Goal: Task Accomplishment & Management: Use online tool/utility

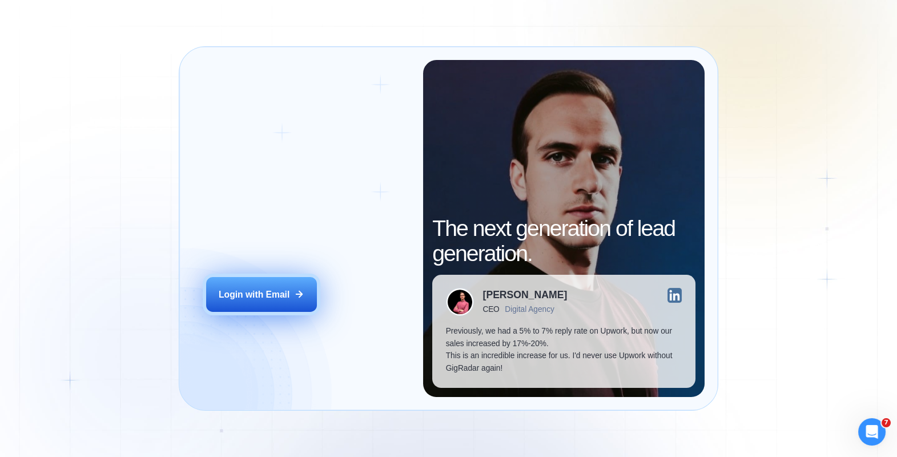
click at [252, 301] on button "Login with Email" at bounding box center [261, 294] width 111 height 35
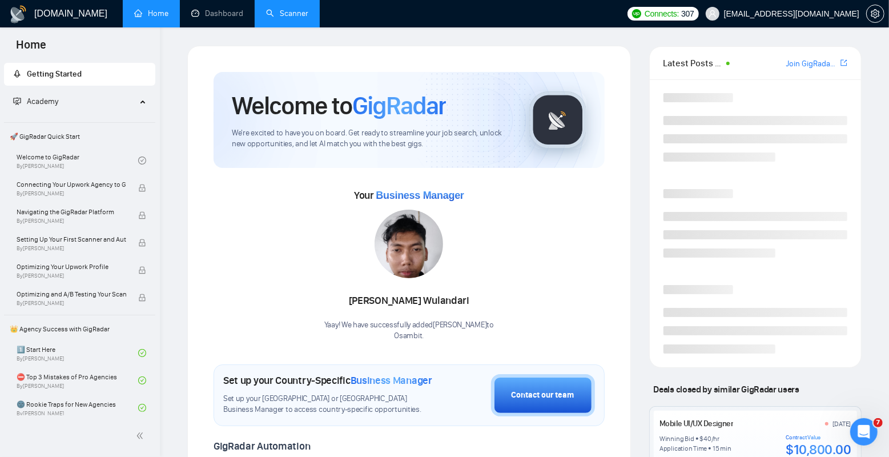
click at [290, 17] on link "Scanner" at bounding box center [287, 14] width 42 height 10
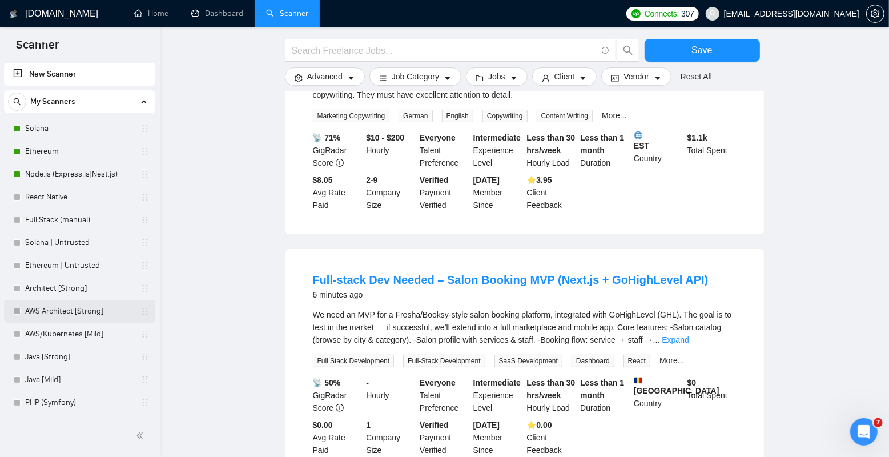
scroll to position [67, 0]
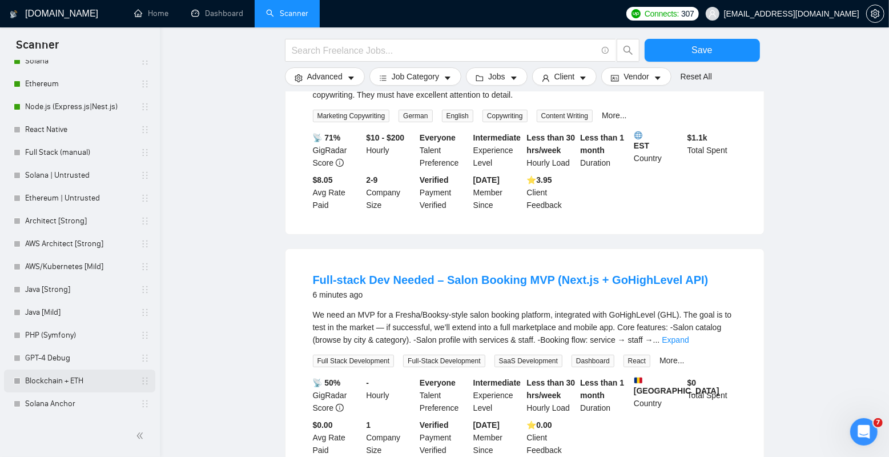
click at [81, 379] on link "Blockchain + ETH" at bounding box center [79, 380] width 108 height 23
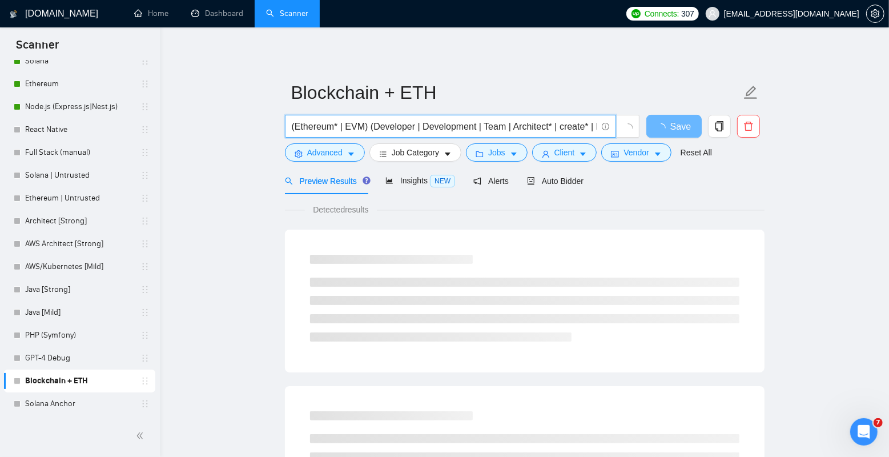
scroll to position [0, 61]
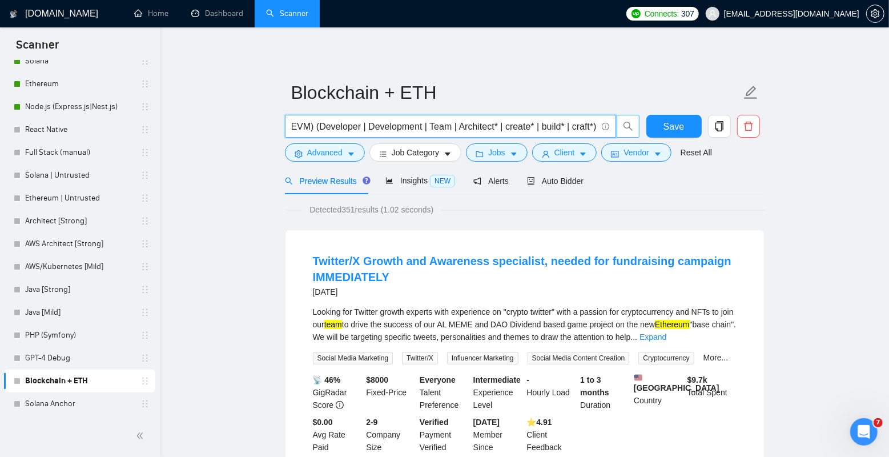
drag, startPoint x: 392, startPoint y: 128, endPoint x: 621, endPoint y: 135, distance: 228.5
click at [621, 135] on span "(Ethereum* | EVM) (Developer | Development | Team | Architect* | create* | buil…" at bounding box center [462, 126] width 355 height 23
click at [545, 120] on input "(Ethereum* | EVM) (Developer | Development | Team | Architect* | create* | buil…" at bounding box center [444, 126] width 305 height 14
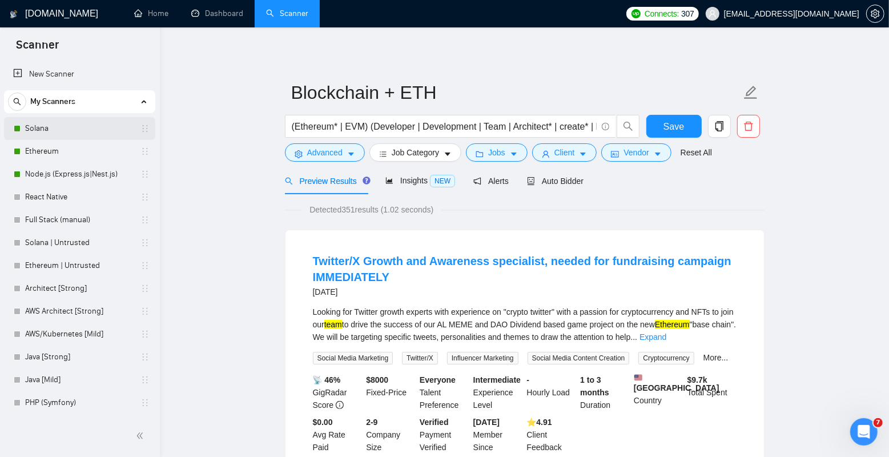
click at [87, 130] on link "Solana" at bounding box center [79, 128] width 108 height 23
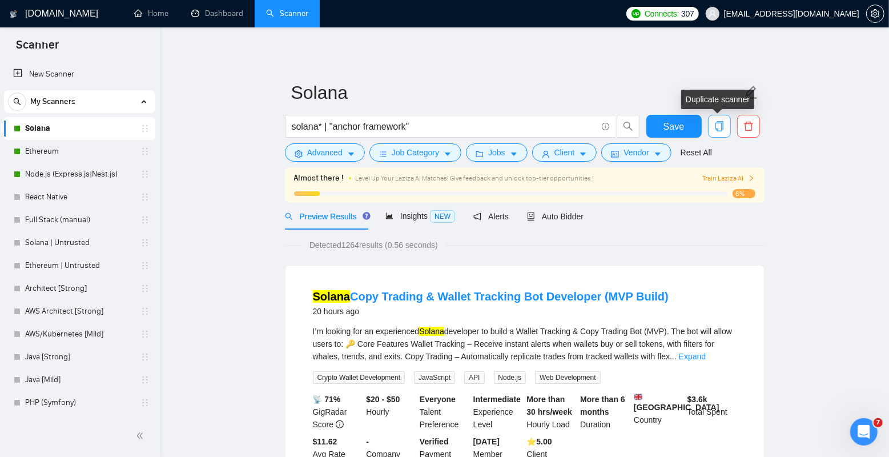
click at [722, 126] on icon "copy" at bounding box center [719, 126] width 10 height 10
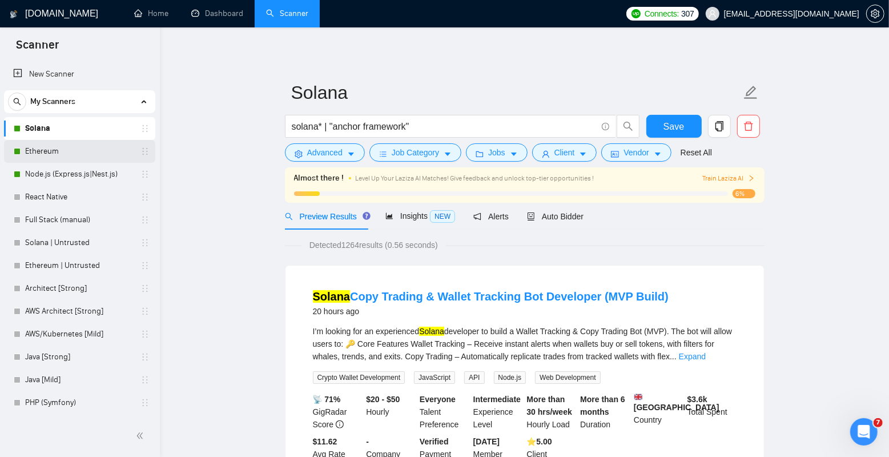
click at [69, 156] on link "Ethereum" at bounding box center [79, 151] width 108 height 23
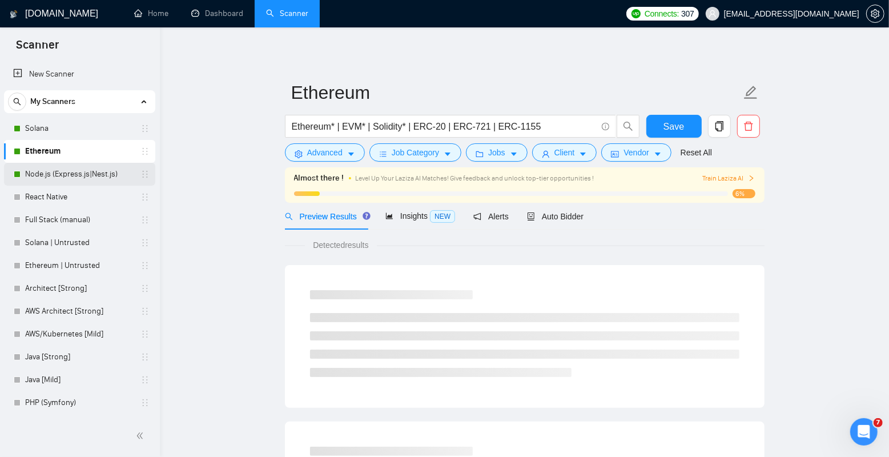
click at [67, 172] on link "Node.js (Express.js|Nest.js)" at bounding box center [79, 174] width 108 height 23
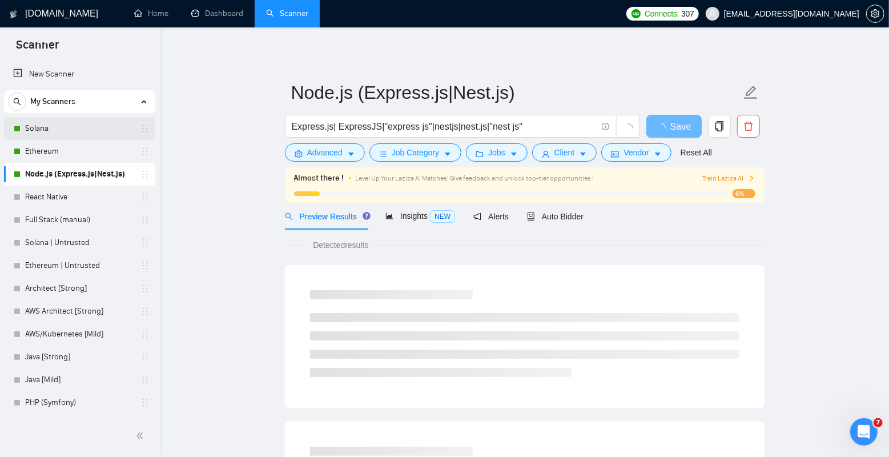
click at [72, 135] on link "Solana" at bounding box center [79, 128] width 108 height 23
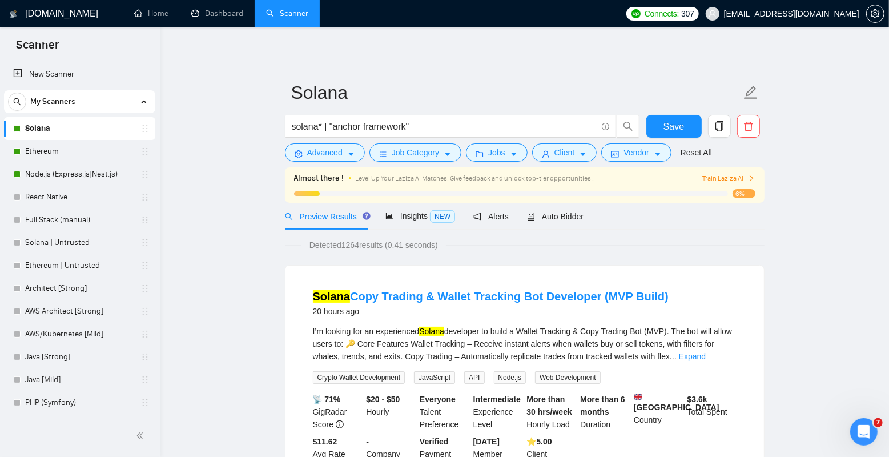
click at [722, 128] on icon "copy" at bounding box center [719, 126] width 8 height 10
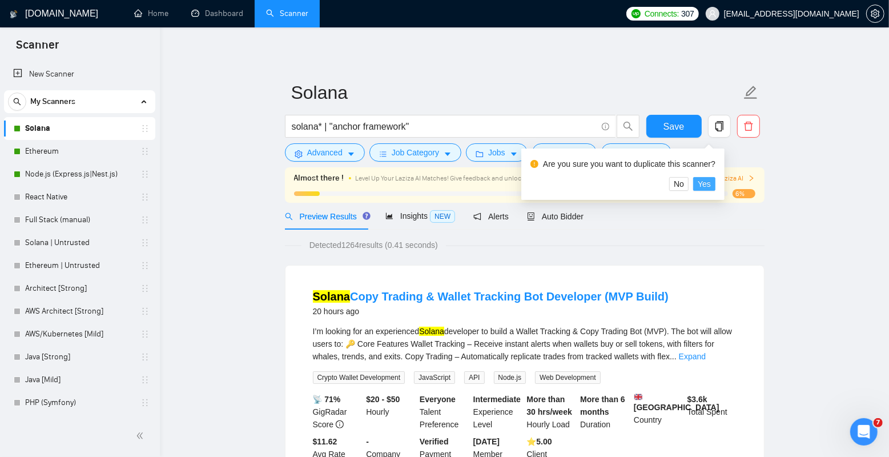
click at [709, 181] on span "Yes" at bounding box center [704, 184] width 13 height 13
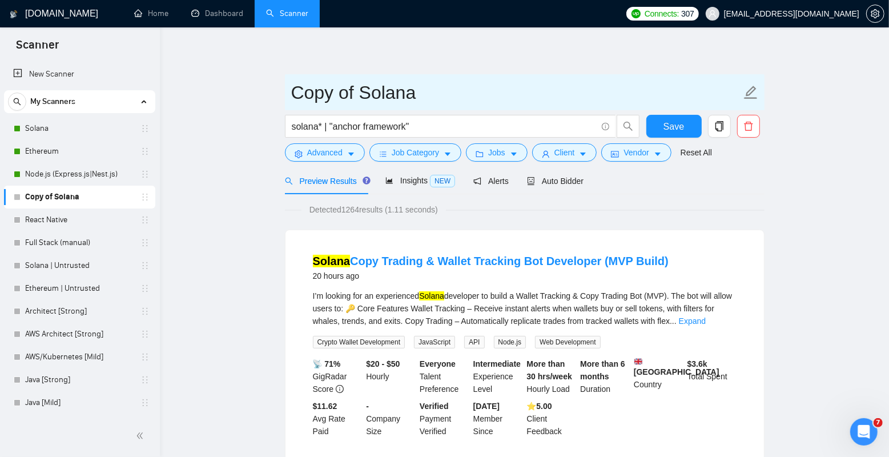
click at [376, 87] on input "Copy of Solana" at bounding box center [516, 92] width 450 height 29
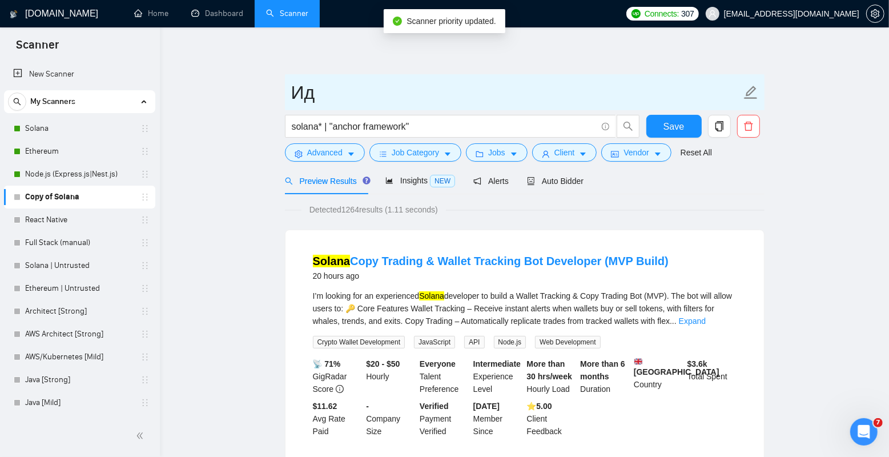
type input "[PERSON_NAME]"
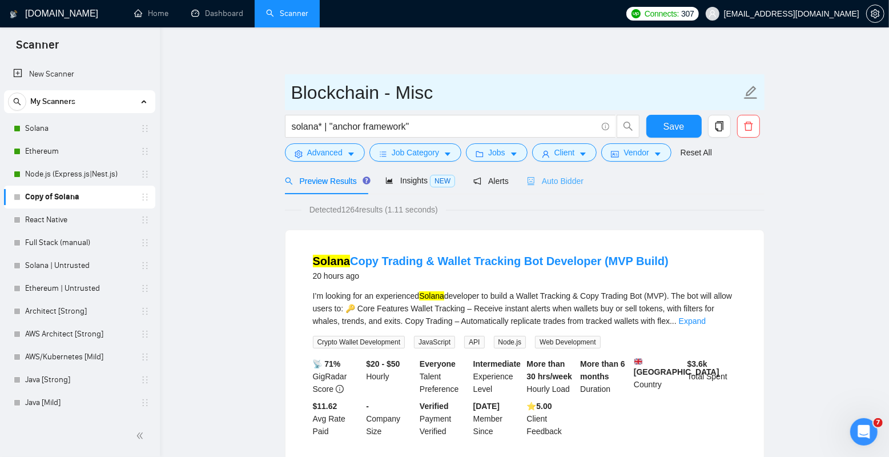
type input "Blockchain - Misc"
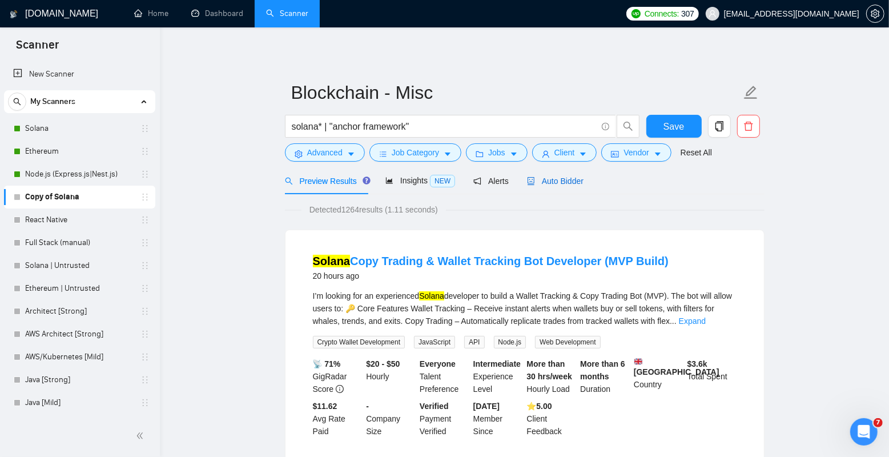
click at [569, 182] on span "Auto Bidder" at bounding box center [555, 180] width 57 height 9
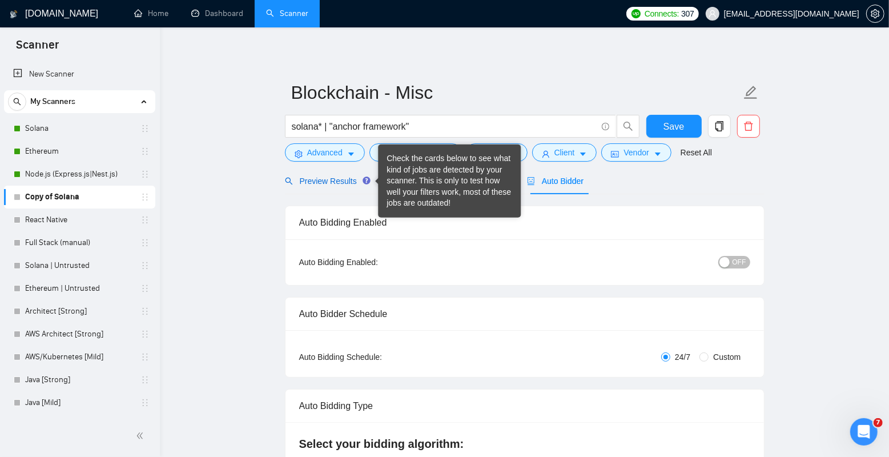
click at [334, 182] on span "Preview Results" at bounding box center [326, 180] width 82 height 9
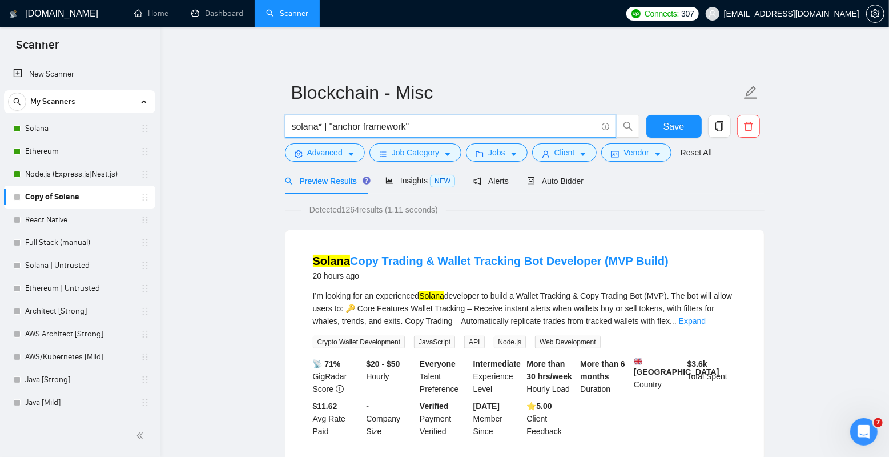
drag, startPoint x: 425, startPoint y: 129, endPoint x: 196, endPoint y: 128, distance: 229.0
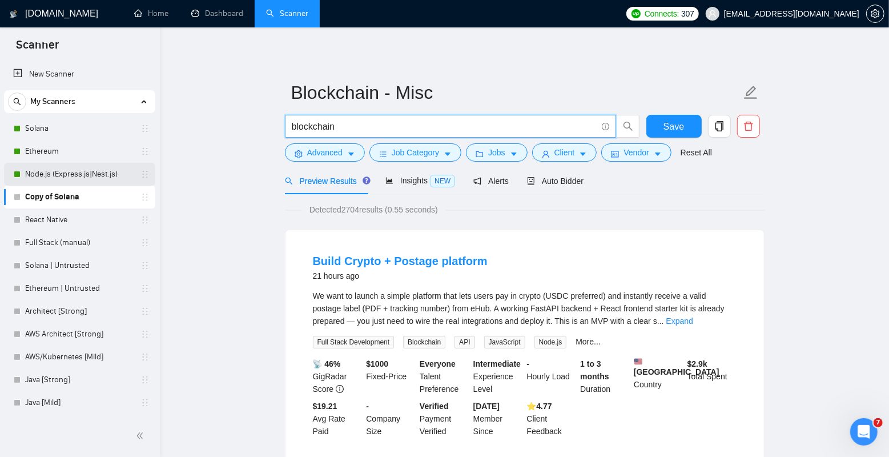
type input "blockchain"
click at [76, 171] on link "Node.js (Express.js|Nest.js)" at bounding box center [79, 174] width 108 height 23
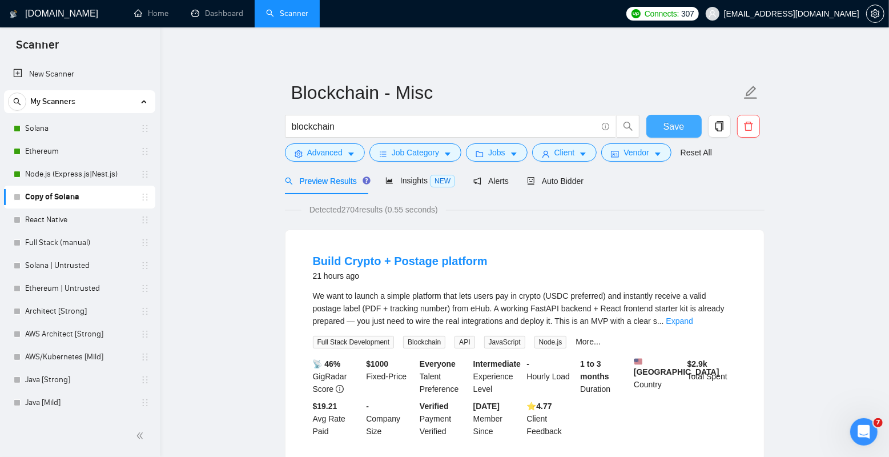
click at [676, 123] on span "Save" at bounding box center [674, 126] width 21 height 14
click at [83, 175] on link "Node.js (Express.js|Nest.js)" at bounding box center [79, 174] width 108 height 23
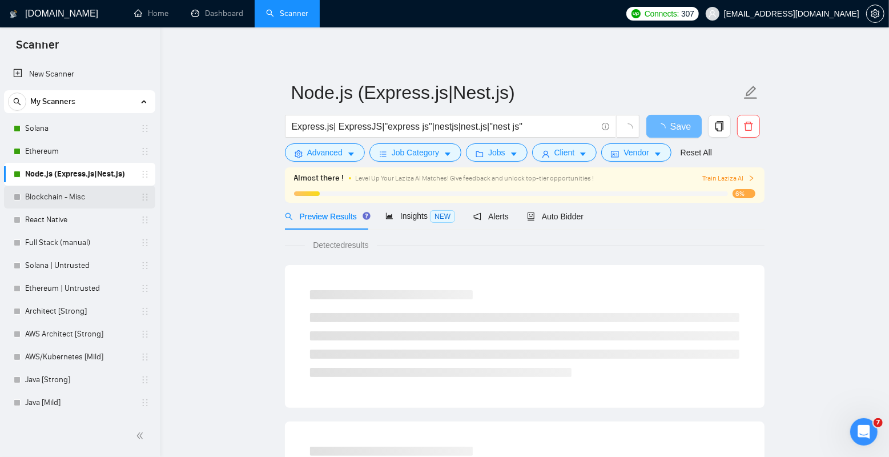
click at [74, 195] on link "Blockchain - Misc" at bounding box center [79, 197] width 108 height 23
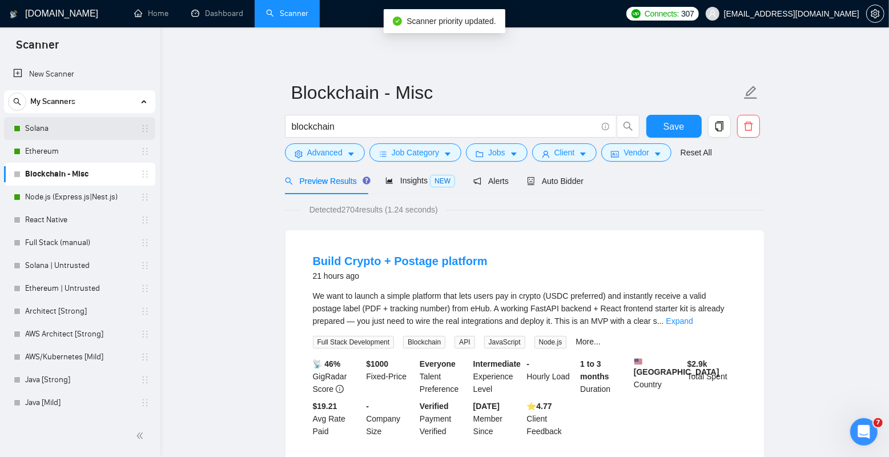
click at [78, 128] on link "Solana" at bounding box center [79, 128] width 108 height 23
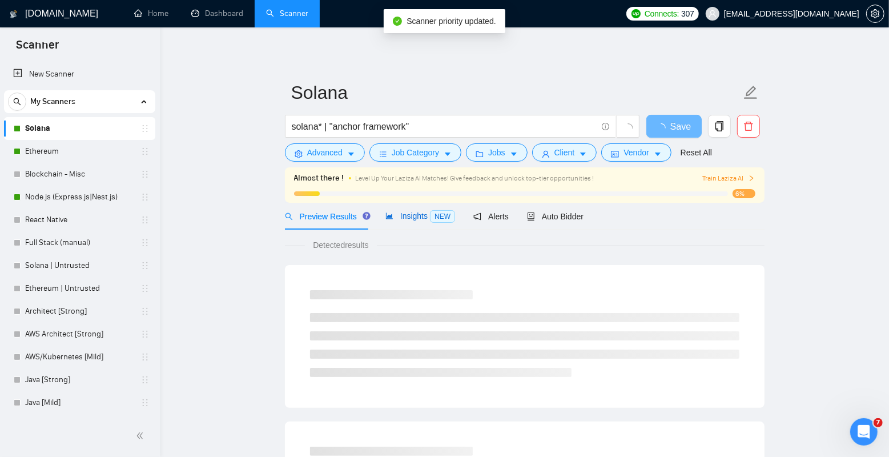
click at [422, 217] on span "Insights NEW" at bounding box center [420, 215] width 70 height 9
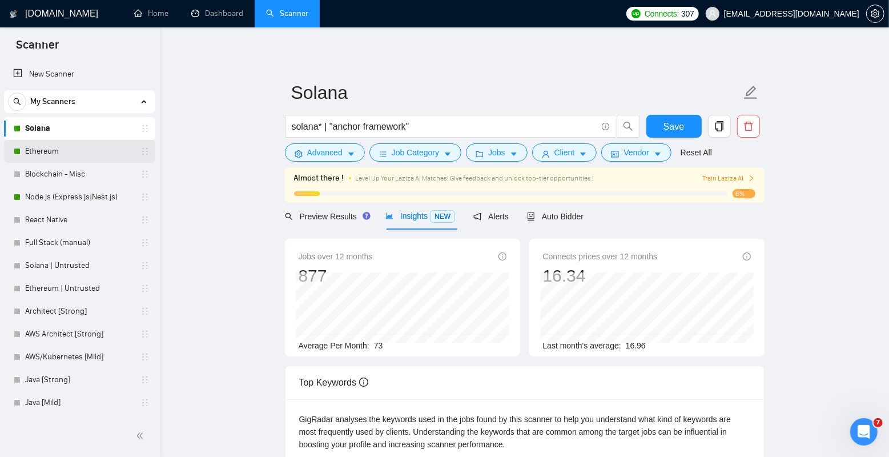
click at [74, 153] on link "Ethereum" at bounding box center [79, 151] width 108 height 23
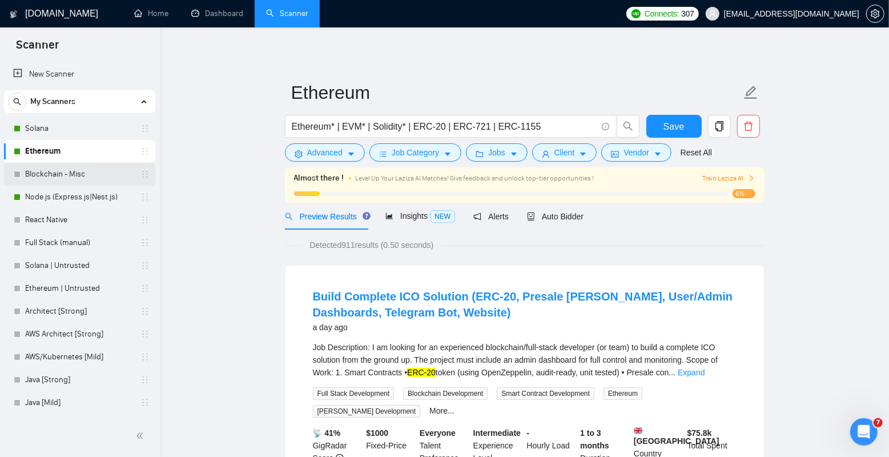
click at [70, 172] on link "Blockchain - Misc" at bounding box center [79, 174] width 108 height 23
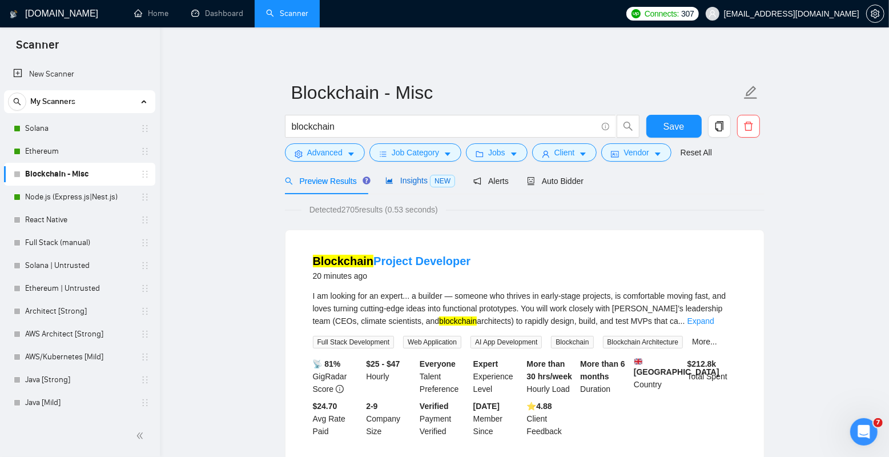
click at [417, 184] on span "Insights NEW" at bounding box center [420, 180] width 70 height 9
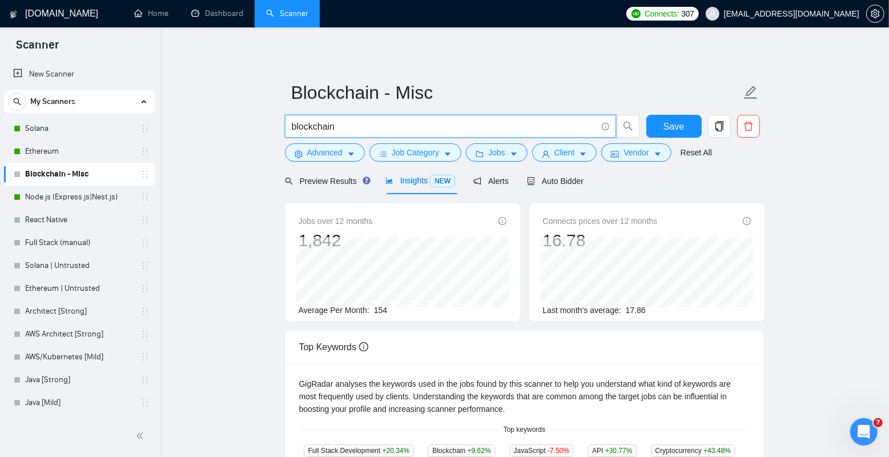
click at [363, 126] on input "blockchain" at bounding box center [444, 126] width 305 height 14
click at [604, 126] on icon "info-circle" at bounding box center [605, 126] width 7 height 7
click at [606, 125] on icon "info-circle" at bounding box center [605, 126] width 7 height 7
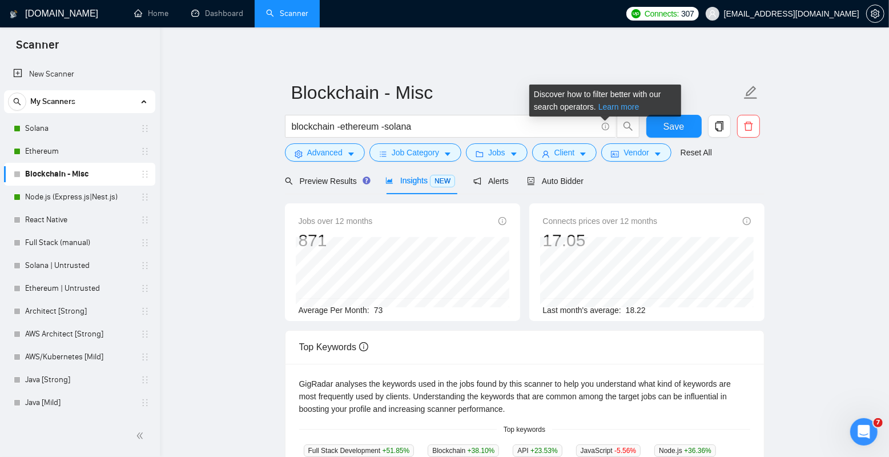
click at [617, 108] on link "Learn more" at bounding box center [618, 106] width 41 height 9
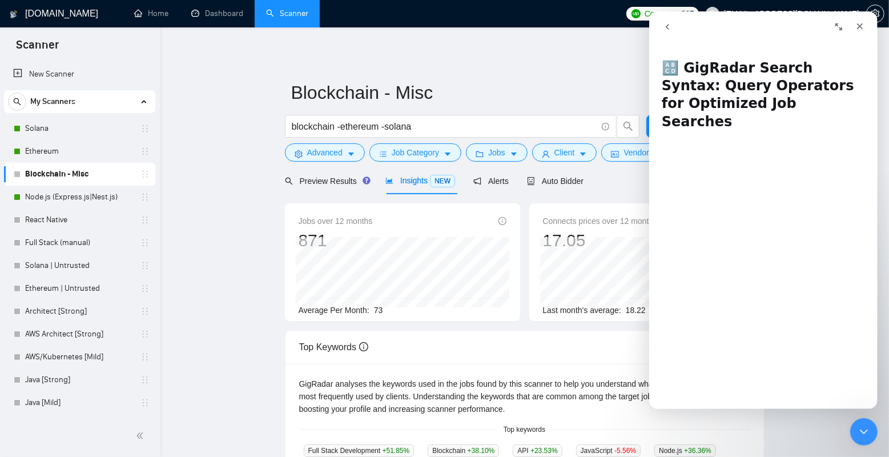
click at [837, 29] on icon "Expand window" at bounding box center [838, 26] width 9 height 9
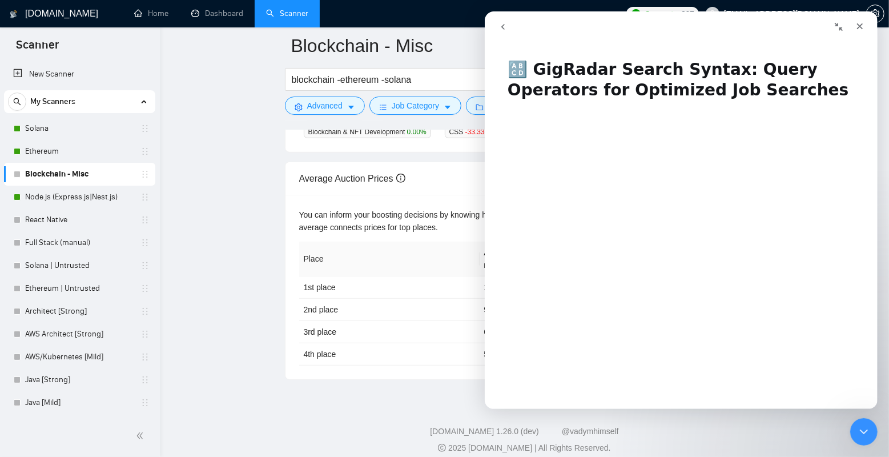
click at [841, 31] on button "Collapse window" at bounding box center [838, 27] width 22 height 22
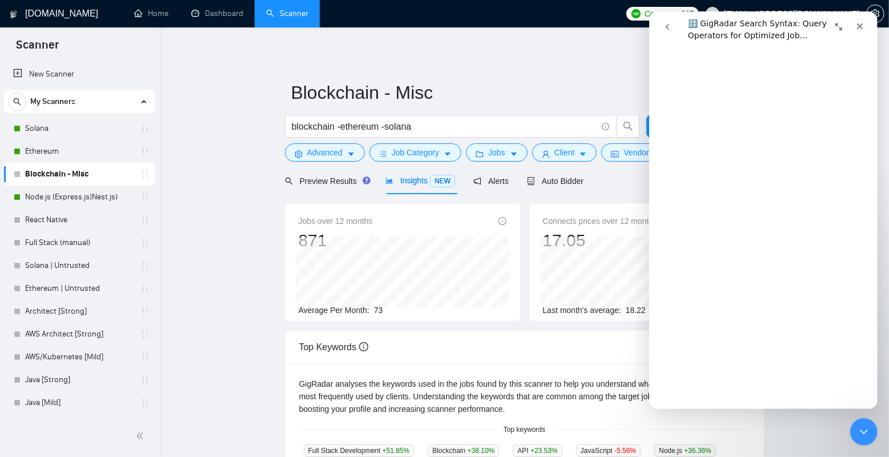
scroll to position [3182, 0]
click at [861, 24] on icon "Close" at bounding box center [860, 26] width 6 height 6
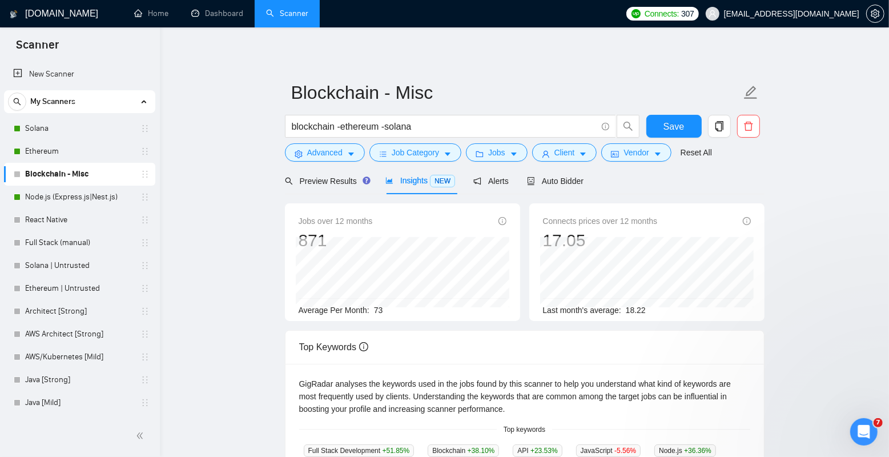
scroll to position [0, 0]
click at [670, 132] on span "Save" at bounding box center [674, 126] width 21 height 14
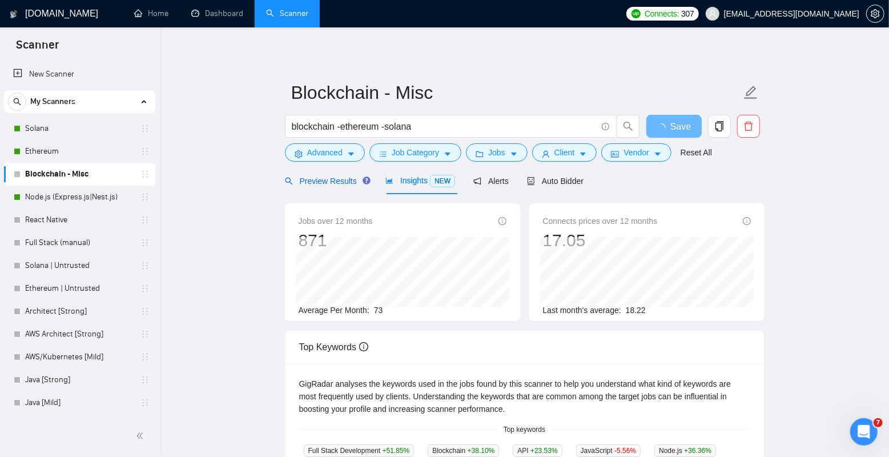
click at [333, 180] on span "Preview Results" at bounding box center [326, 180] width 82 height 9
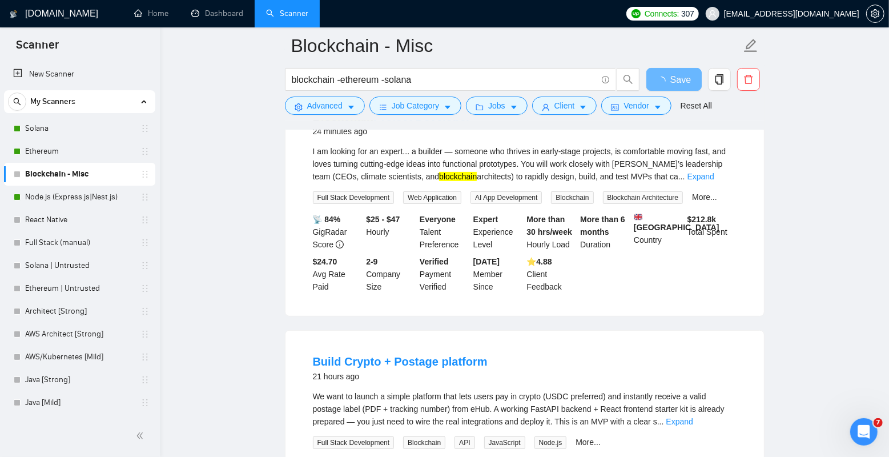
scroll to position [104, 0]
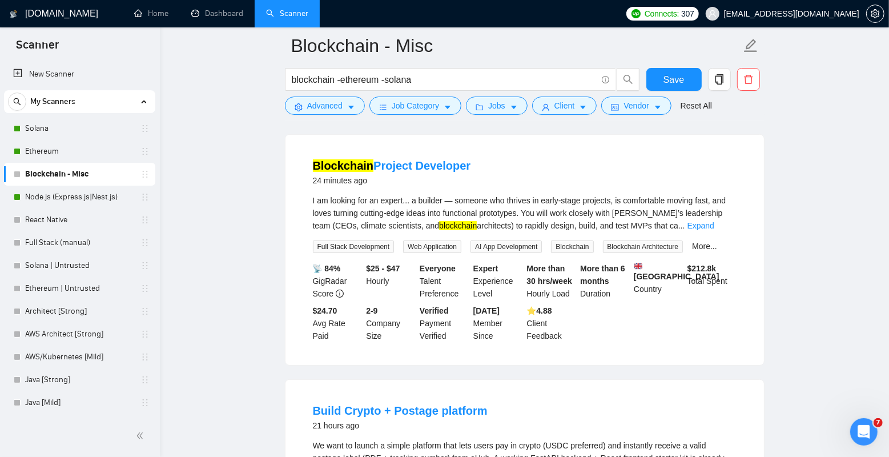
click at [724, 230] on div "I am looking for an expert... a builder — someone who thrives in early-stage pr…" at bounding box center [525, 213] width 424 height 38
click at [714, 224] on link "Expand" at bounding box center [701, 225] width 27 height 9
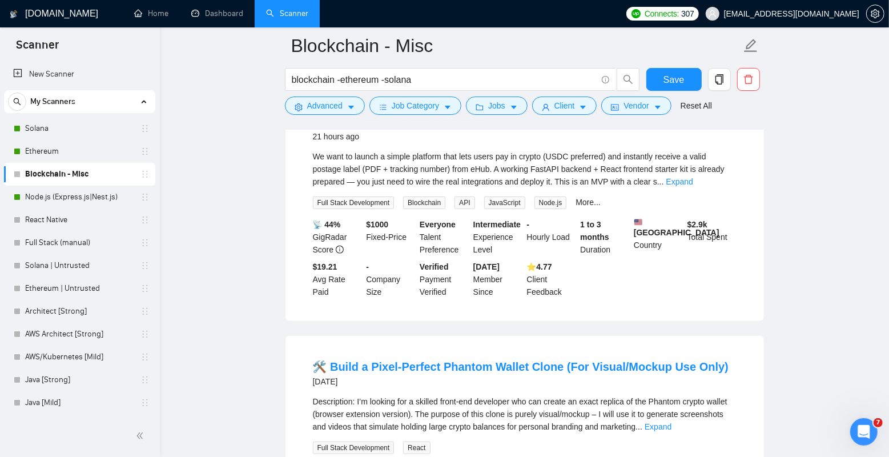
scroll to position [420, 0]
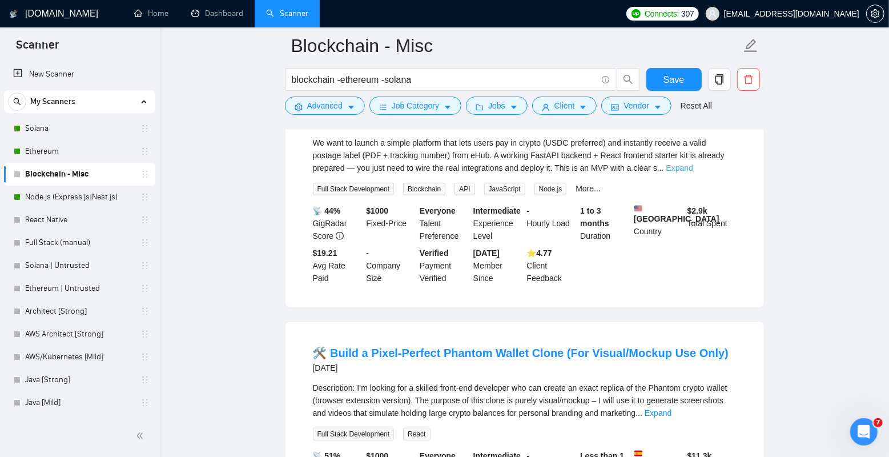
click at [693, 172] on link "Expand" at bounding box center [679, 167] width 27 height 9
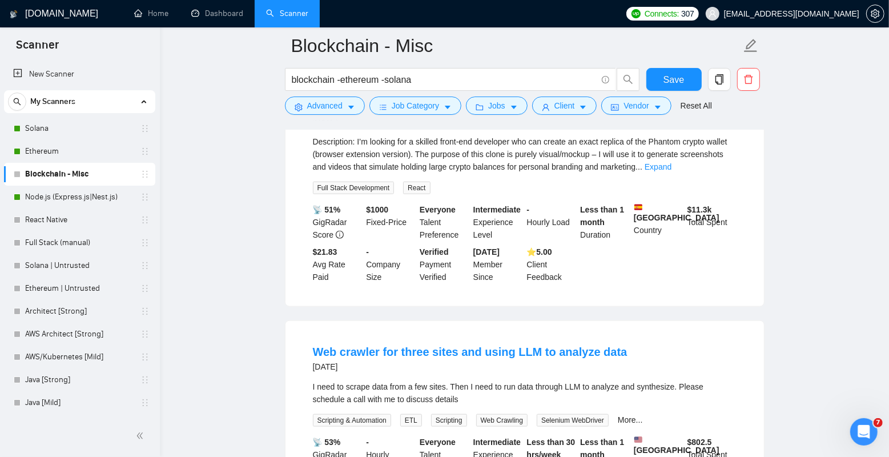
scroll to position [784, 0]
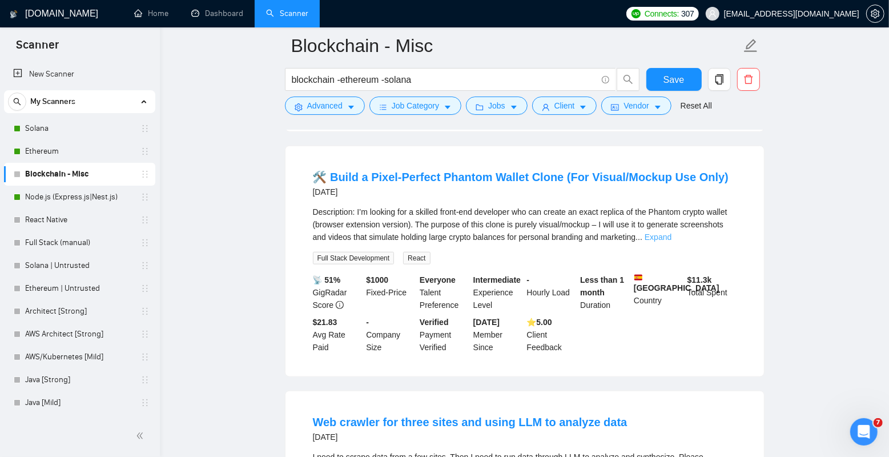
click at [672, 242] on link "Expand" at bounding box center [658, 236] width 27 height 9
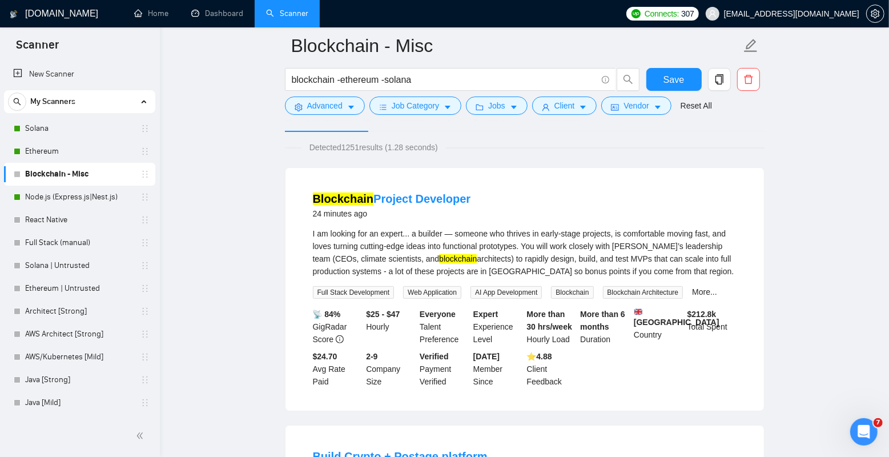
scroll to position [69, 0]
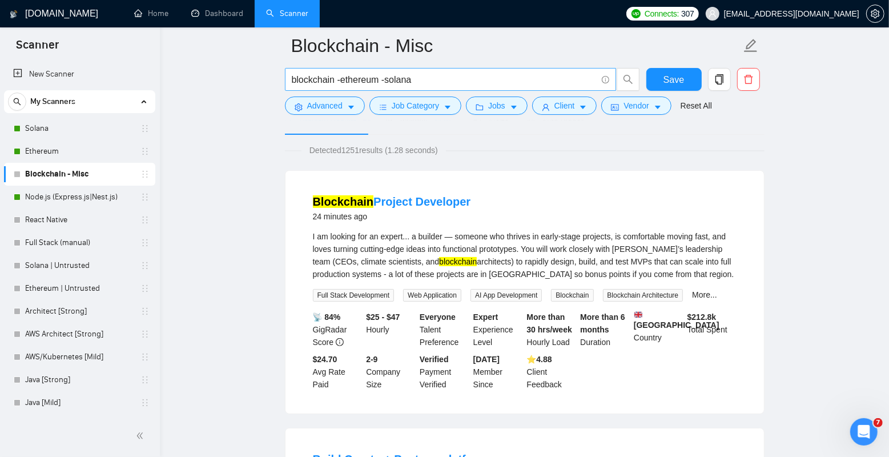
click at [483, 83] on input "blockchain -ethereum -solana" at bounding box center [444, 80] width 305 height 14
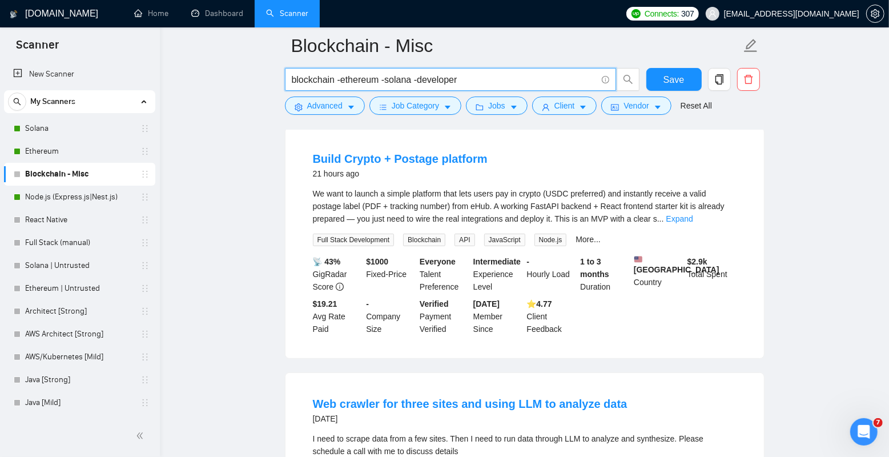
scroll to position [0, 0]
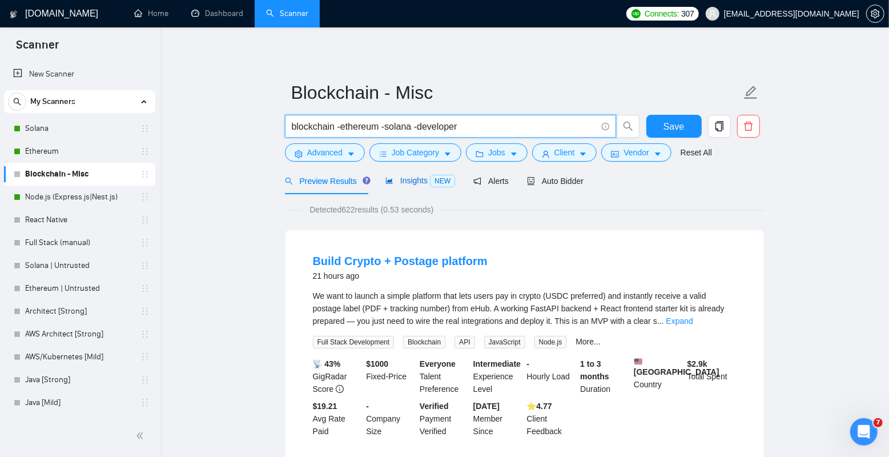
click at [409, 185] on div "Insights NEW" at bounding box center [420, 180] width 70 height 13
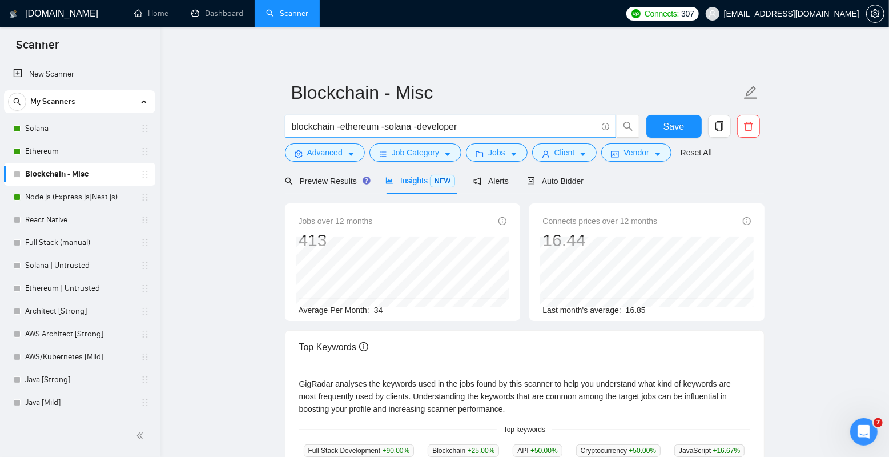
click at [481, 123] on input "blockchain -ethereum -solana -developer" at bounding box center [444, 126] width 305 height 14
type input "blockchain -ethereum -solana -erc20"
click at [669, 131] on span "Save" at bounding box center [674, 126] width 21 height 14
click at [326, 184] on span "Preview Results" at bounding box center [326, 180] width 82 height 9
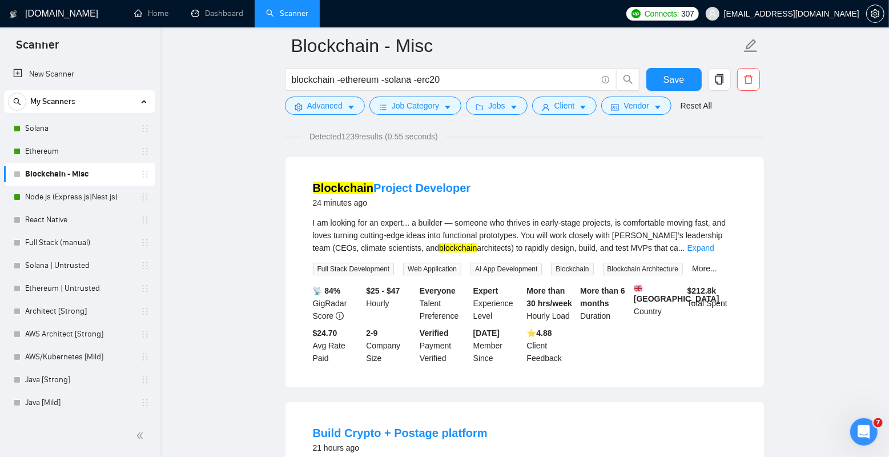
scroll to position [101, 0]
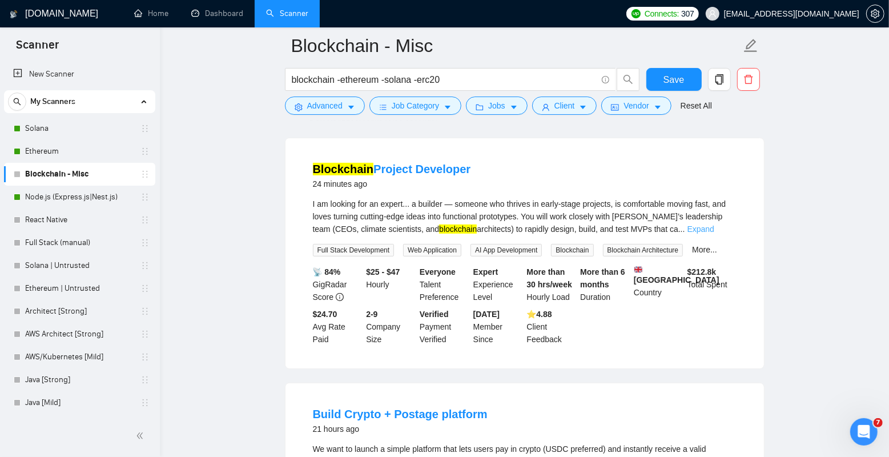
click at [714, 229] on link "Expand" at bounding box center [701, 228] width 27 height 9
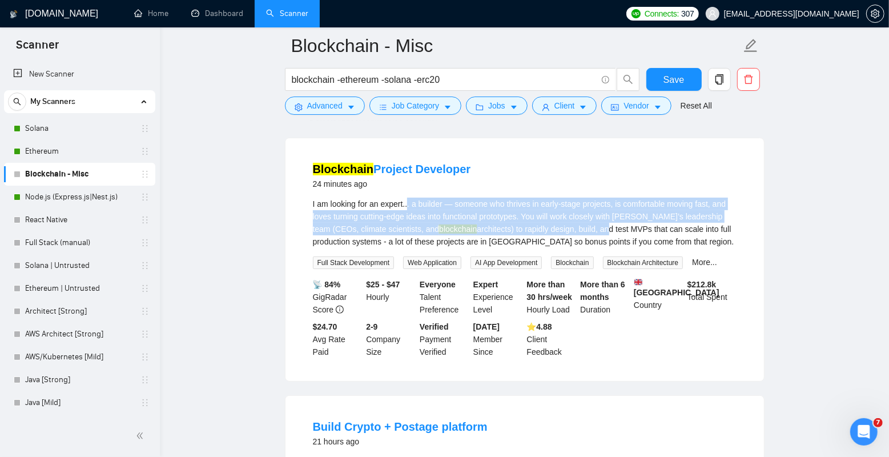
drag, startPoint x: 409, startPoint y: 207, endPoint x: 620, endPoint y: 228, distance: 211.2
click at [620, 228] on div "I am looking for an expert... a builder — someone who thrives in early-stage pr…" at bounding box center [525, 223] width 424 height 50
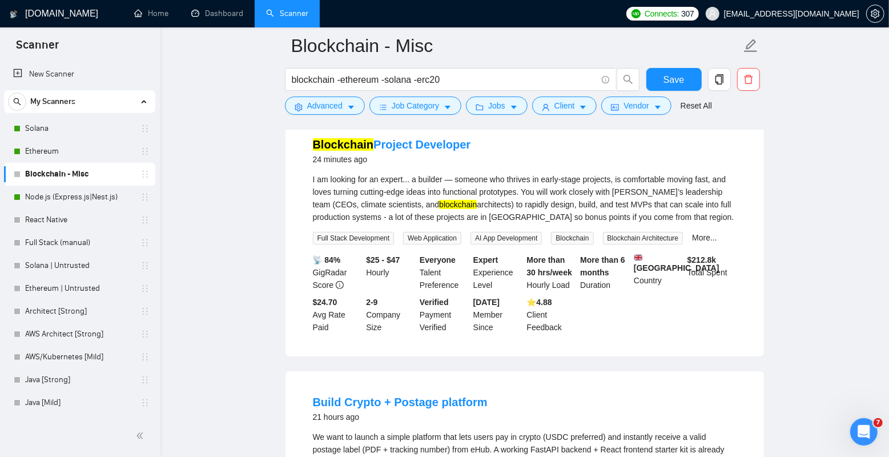
scroll to position [131, 0]
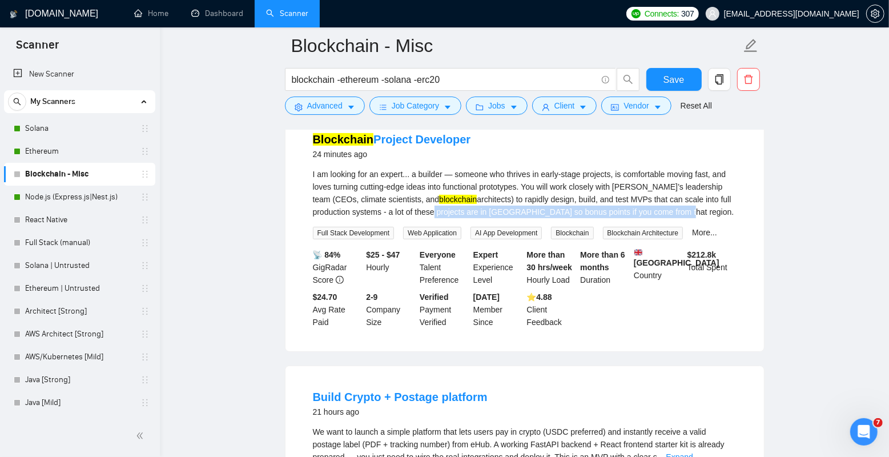
drag, startPoint x: 468, startPoint y: 211, endPoint x: 717, endPoint y: 215, distance: 249.6
click at [717, 215] on div "I am looking for an expert... a builder — someone who thrives in early-stage pr…" at bounding box center [525, 193] width 424 height 50
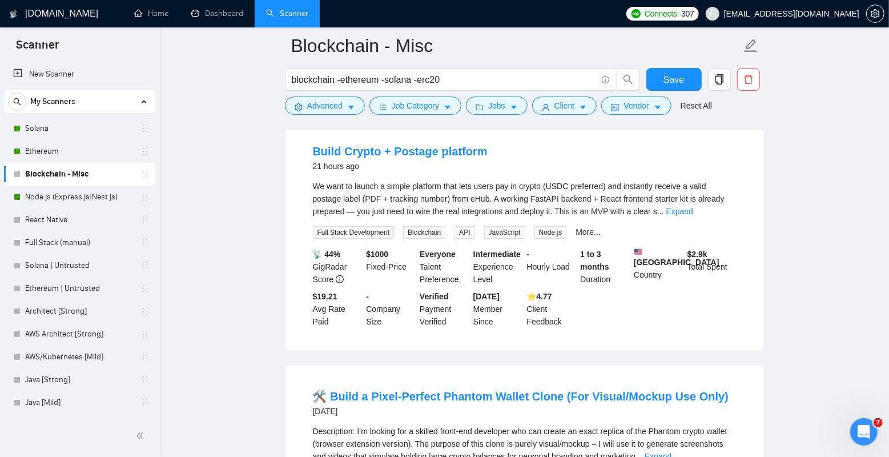
scroll to position [383, 0]
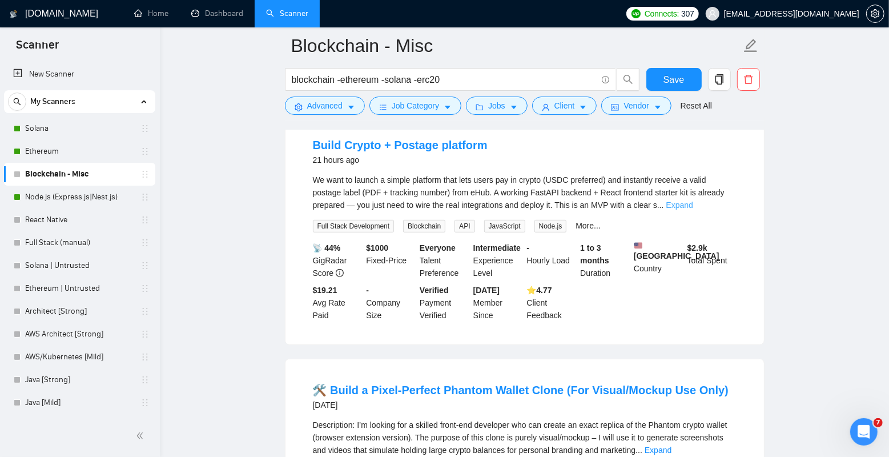
click at [693, 210] on link "Expand" at bounding box center [679, 204] width 27 height 9
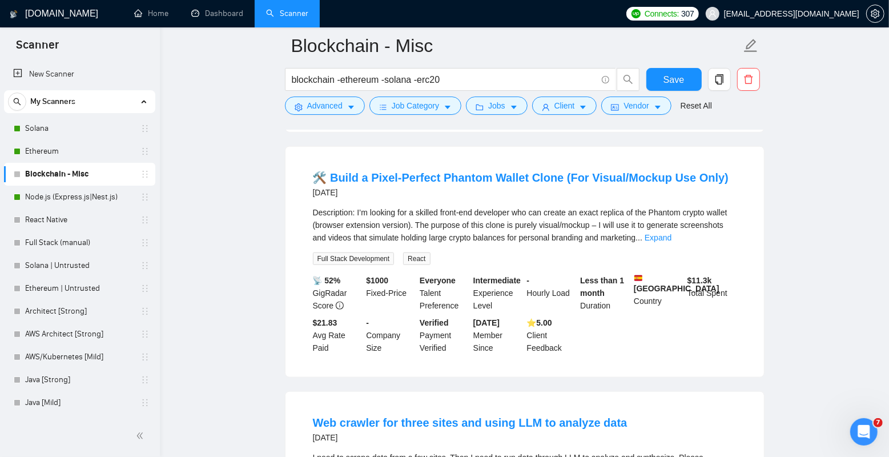
scroll to position [804, 0]
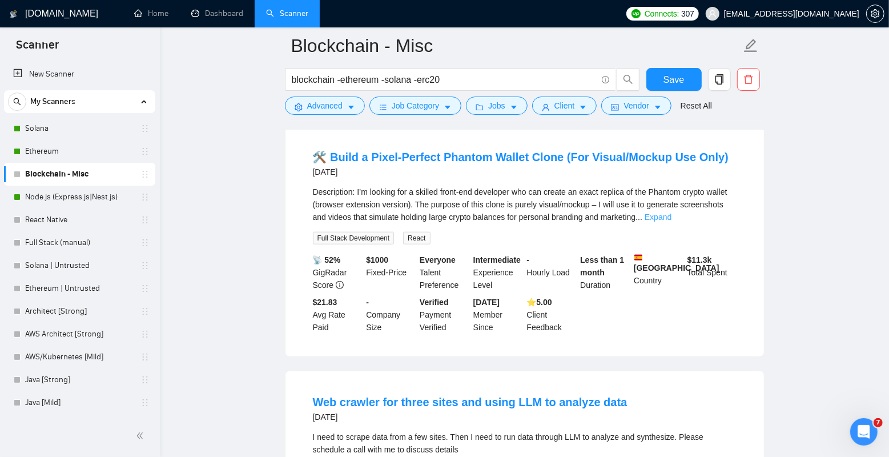
click at [672, 222] on link "Expand" at bounding box center [658, 216] width 27 height 9
